Goal: Information Seeking & Learning: Learn about a topic

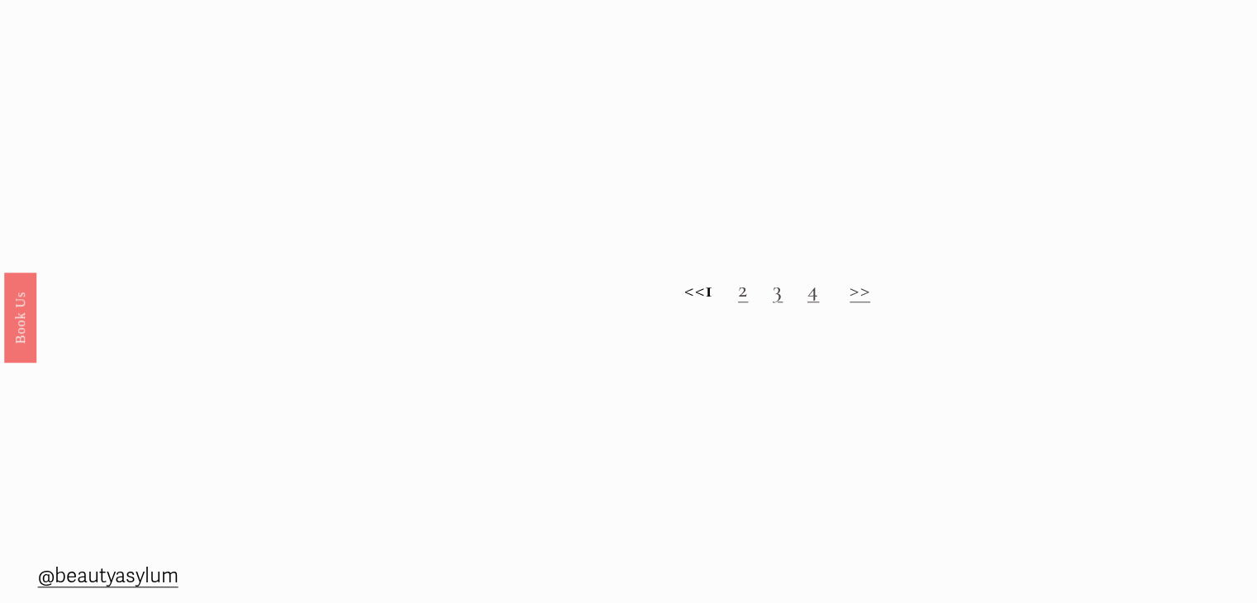
scroll to position [1737, 0]
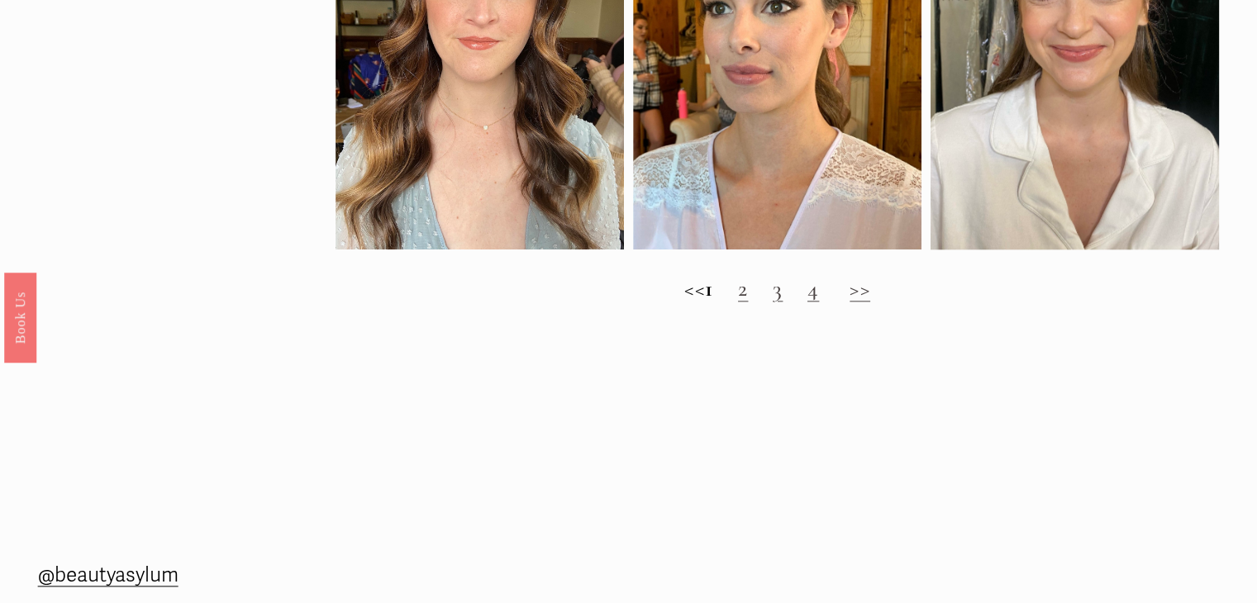
click at [748, 302] on link "2" at bounding box center [743, 288] width 10 height 28
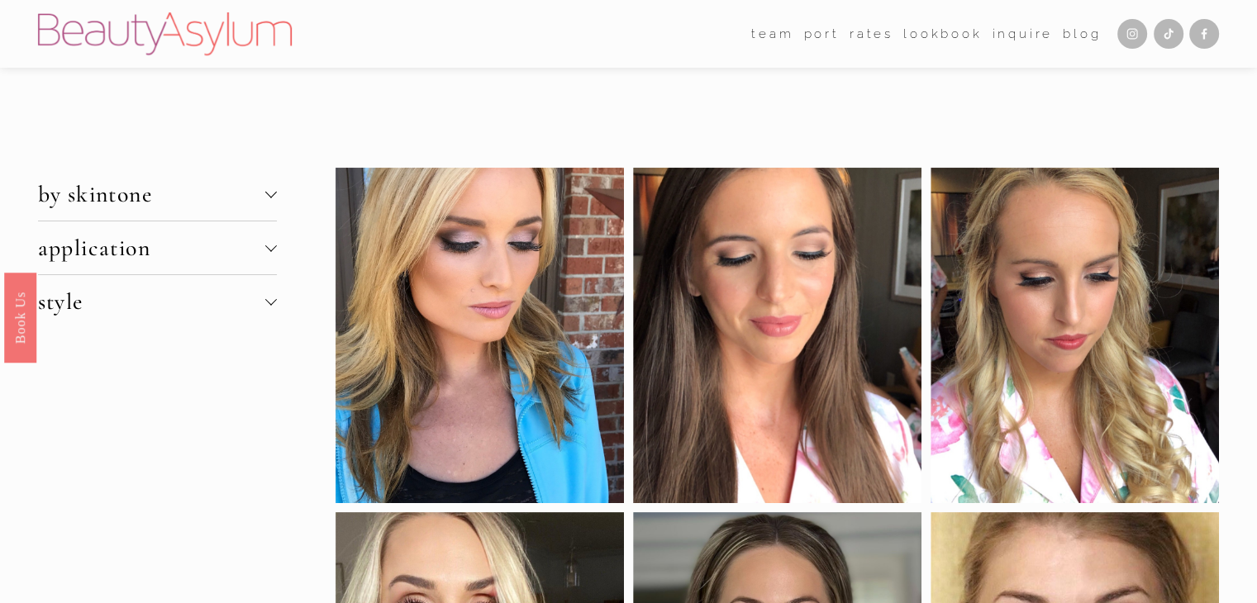
click at [274, 193] on div at bounding box center [271, 193] width 12 height 12
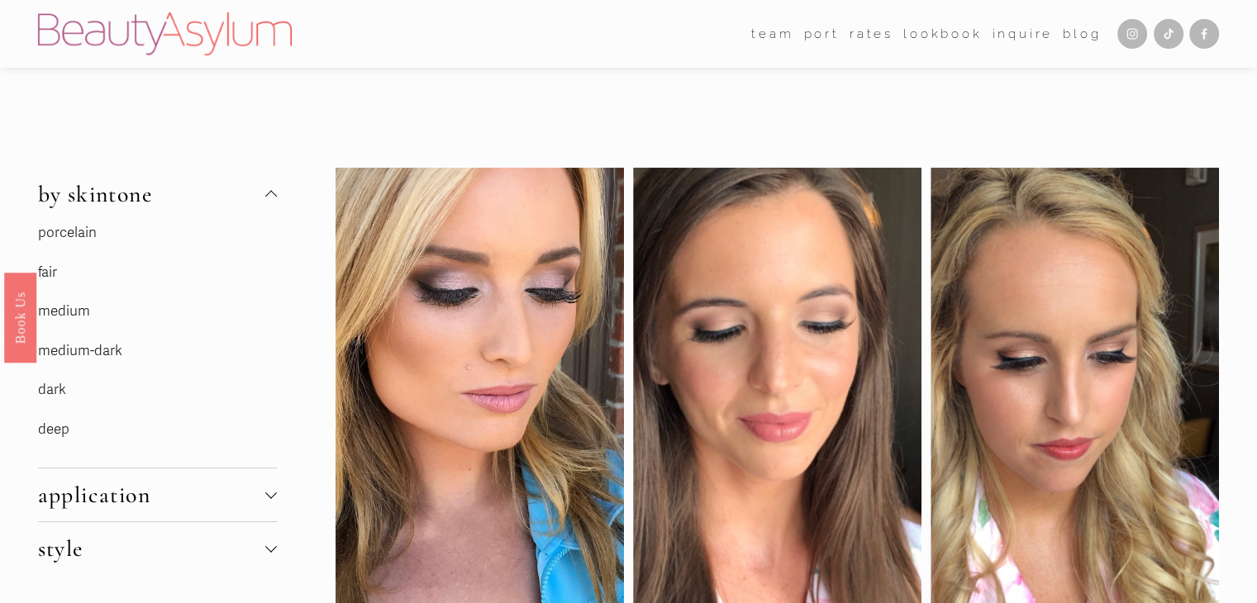
click at [48, 275] on link "fair" at bounding box center [47, 272] width 19 height 17
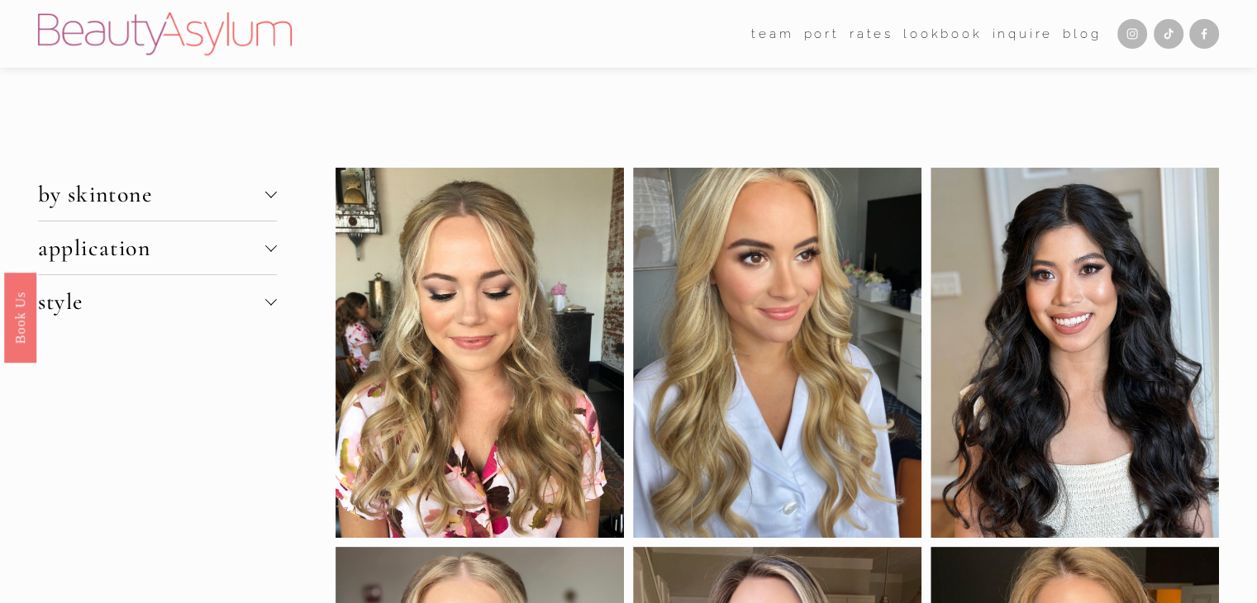
click at [271, 191] on div at bounding box center [271, 193] width 12 height 12
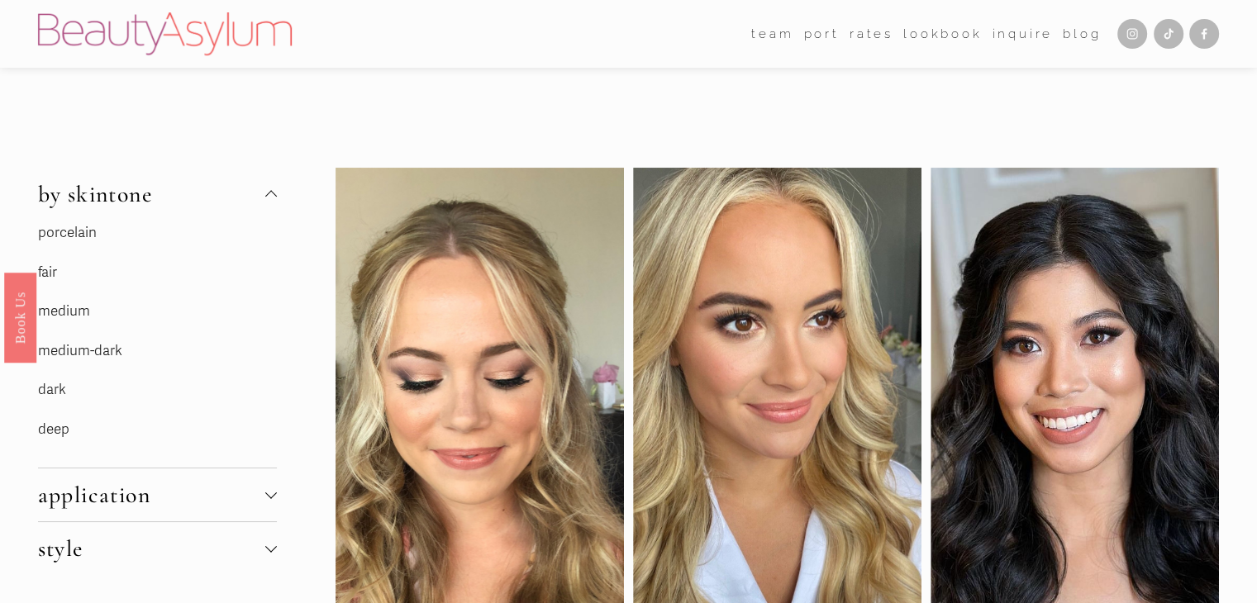
click at [63, 235] on link "porcelain" at bounding box center [67, 232] width 59 height 17
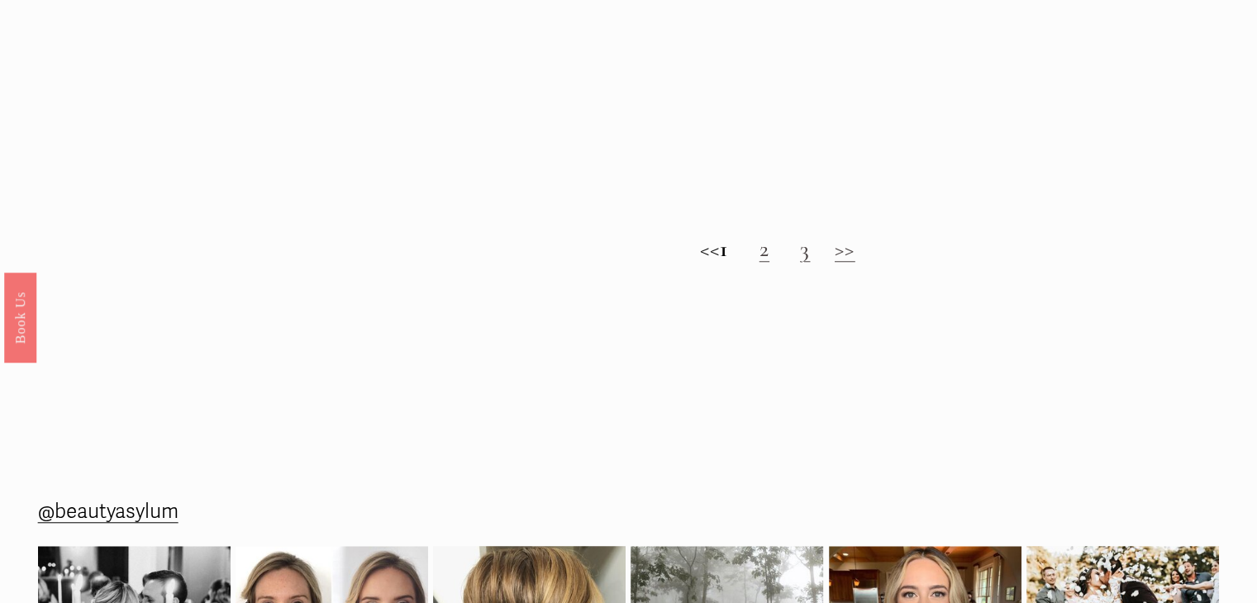
scroll to position [1348, 0]
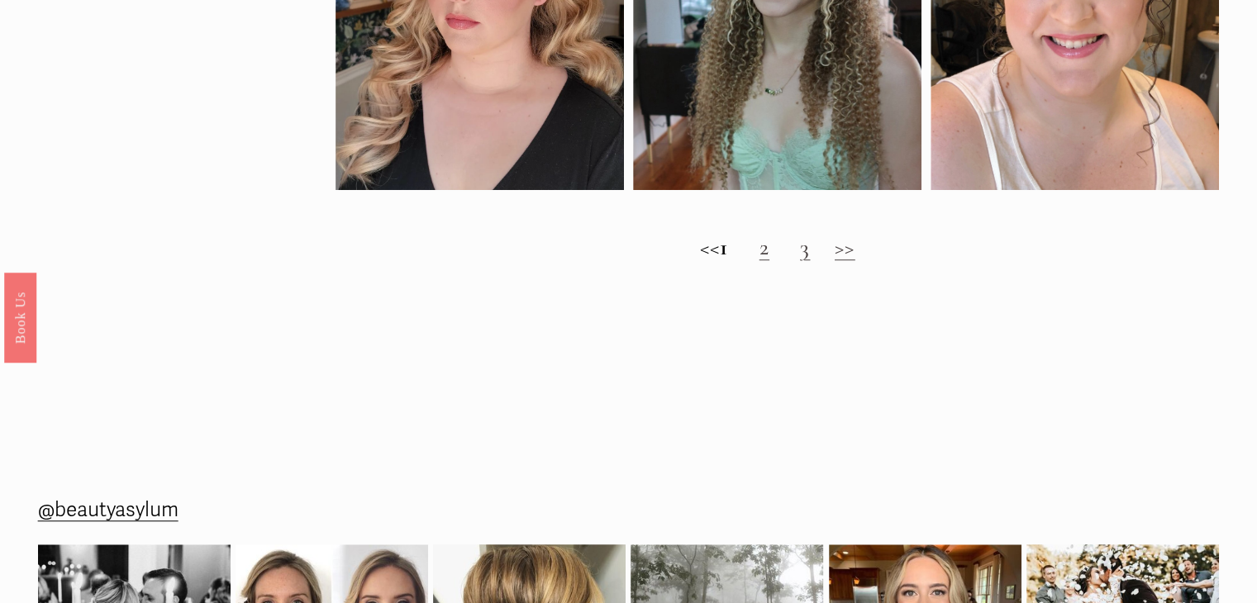
click at [769, 261] on link "2" at bounding box center [764, 247] width 10 height 28
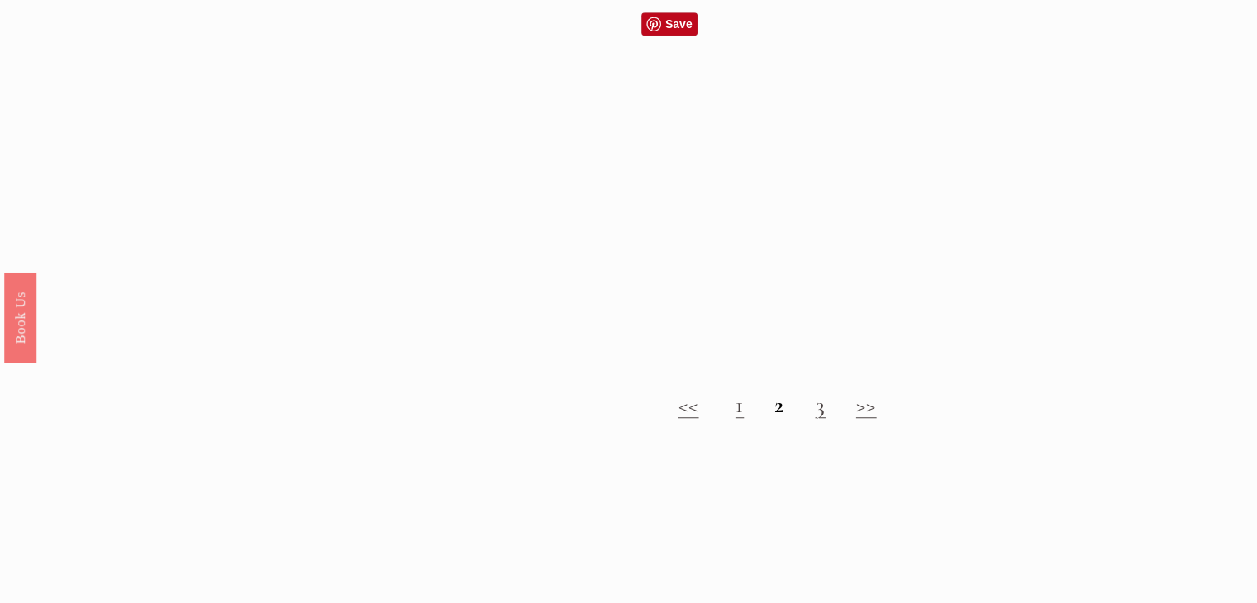
scroll to position [1181, 0]
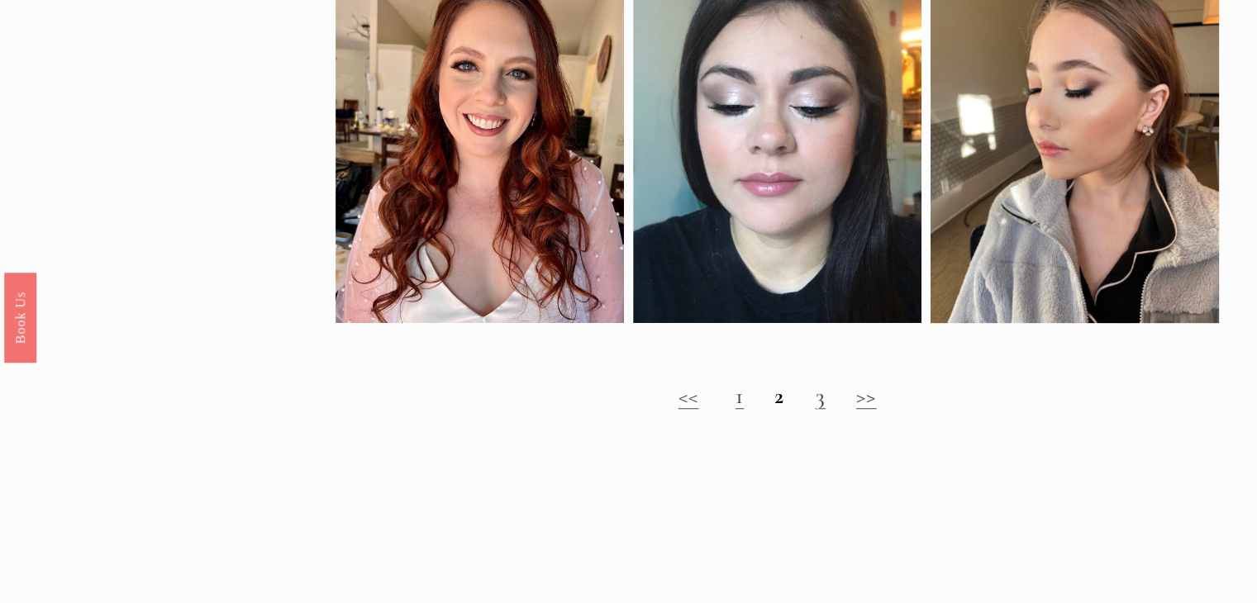
click at [824, 409] on link "3" at bounding box center [820, 396] width 10 height 28
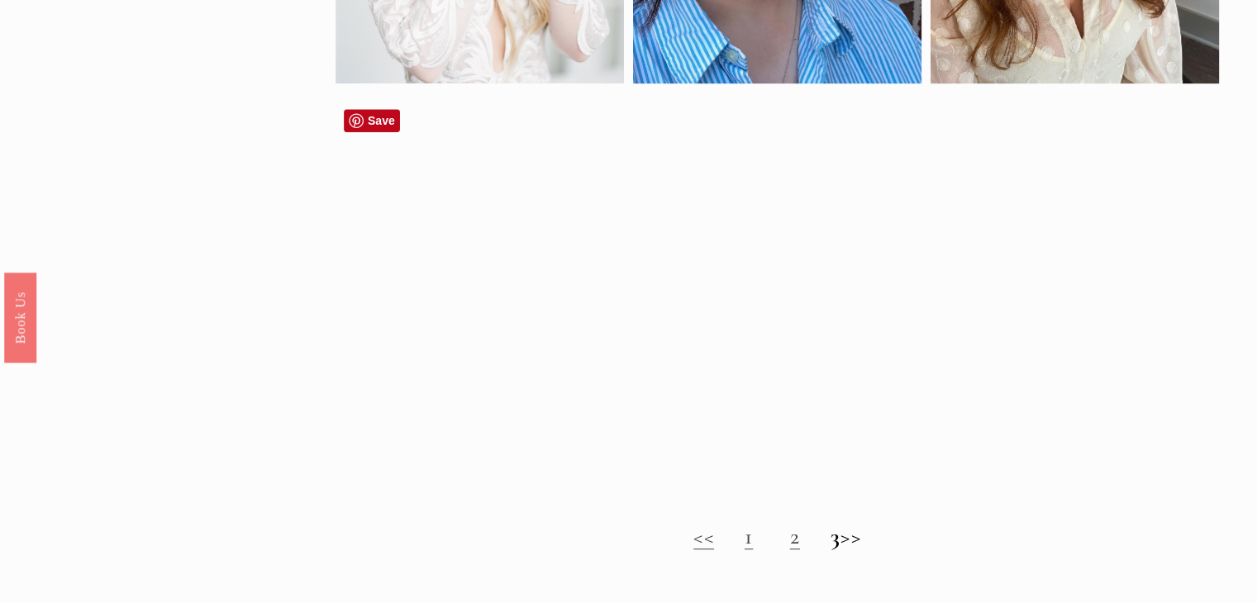
scroll to position [1048, 0]
